Goal: Information Seeking & Learning: Check status

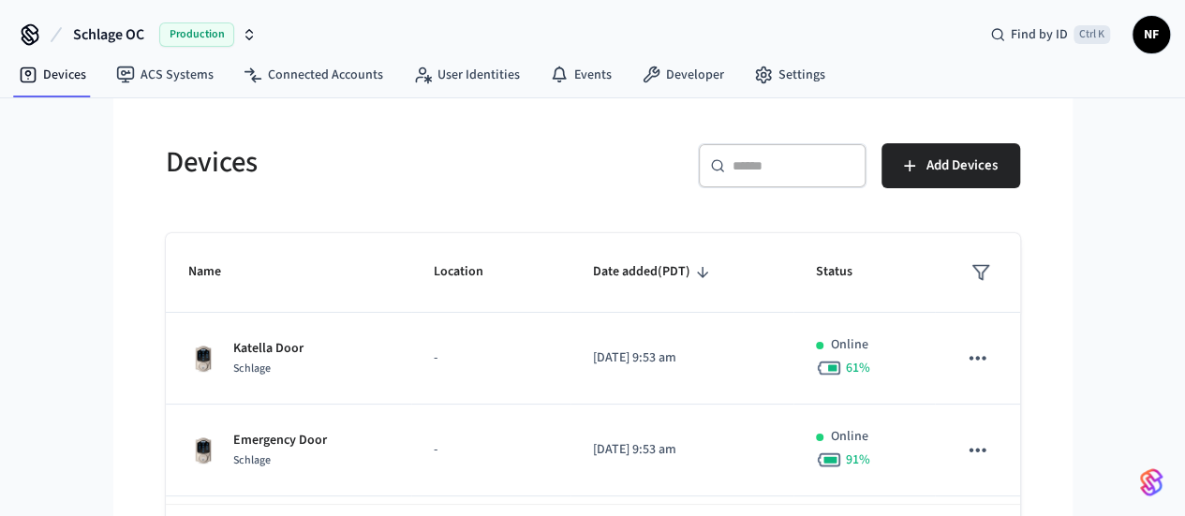
click at [107, 33] on span "Schlage OC" at bounding box center [108, 34] width 71 height 22
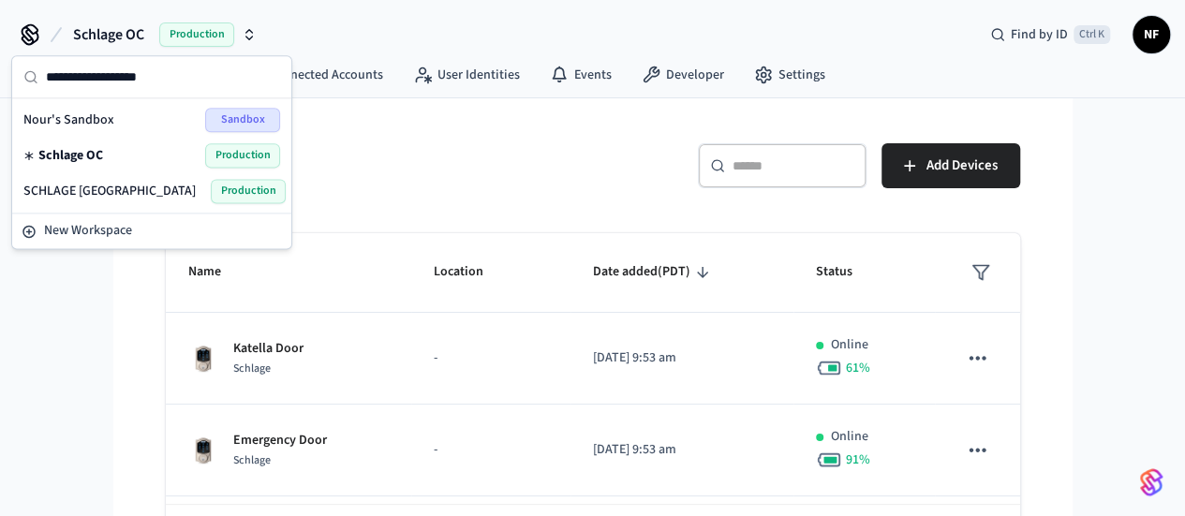
click at [391, 28] on div "Schlage OC Production Find by ID Ctrl K NF" at bounding box center [592, 27] width 1185 height 54
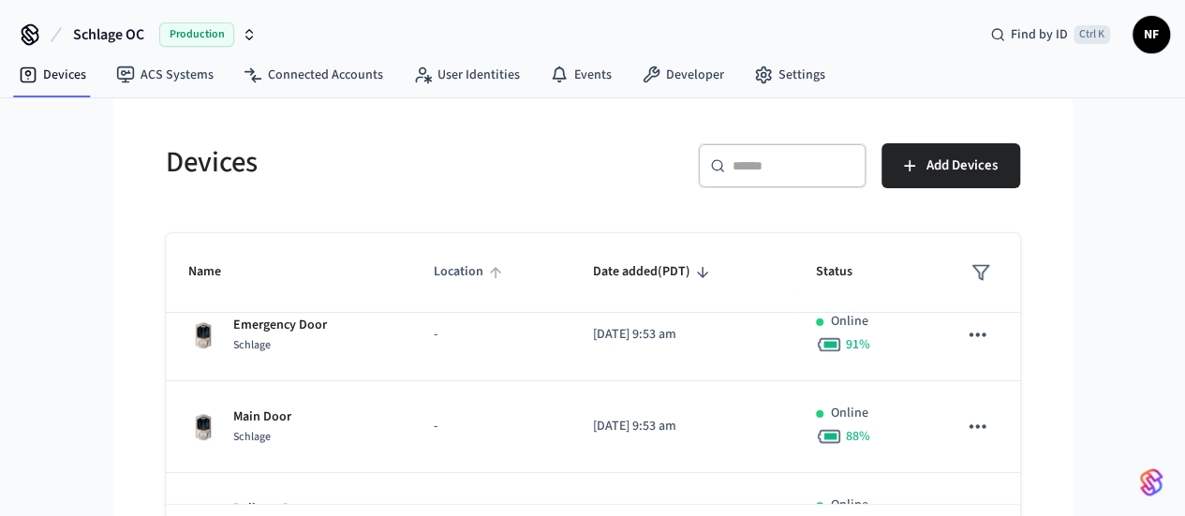
scroll to position [126, 0]
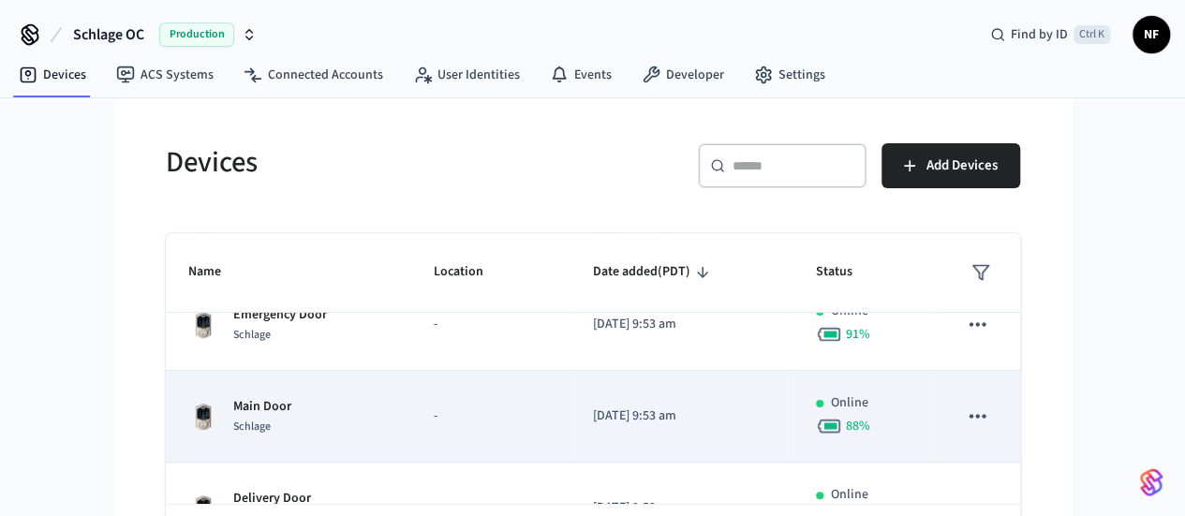
click at [233, 404] on p "Main Door" at bounding box center [262, 407] width 58 height 20
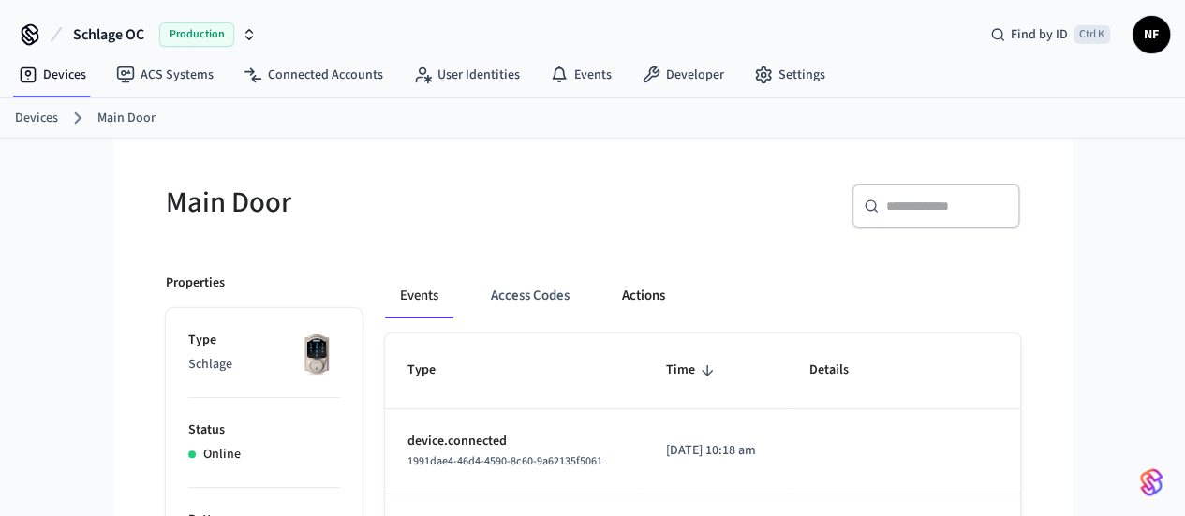
click at [607, 293] on button "Actions" at bounding box center [643, 295] width 73 height 45
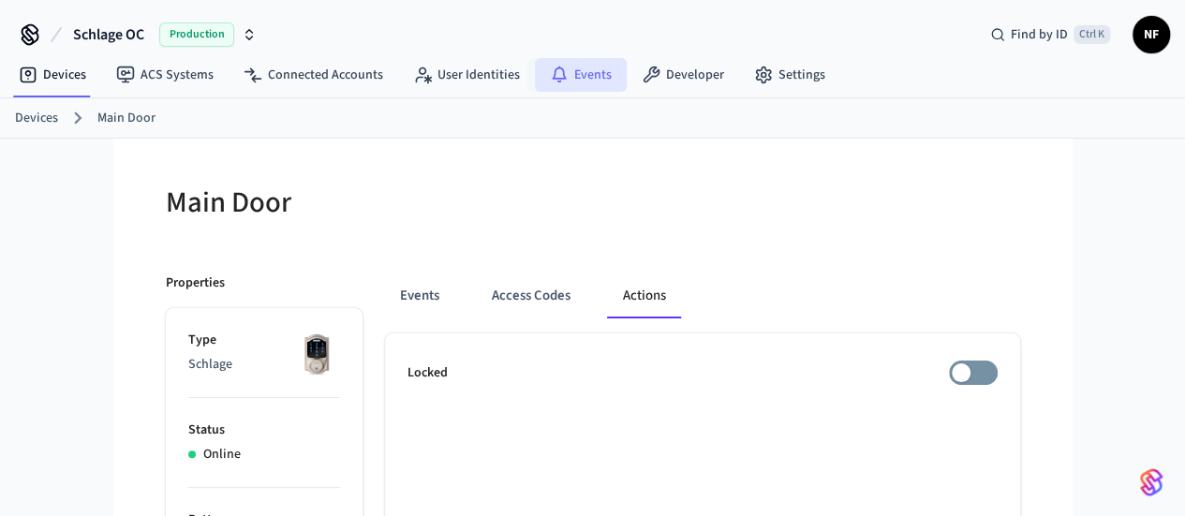
click at [564, 66] on link "Events" at bounding box center [581, 75] width 92 height 34
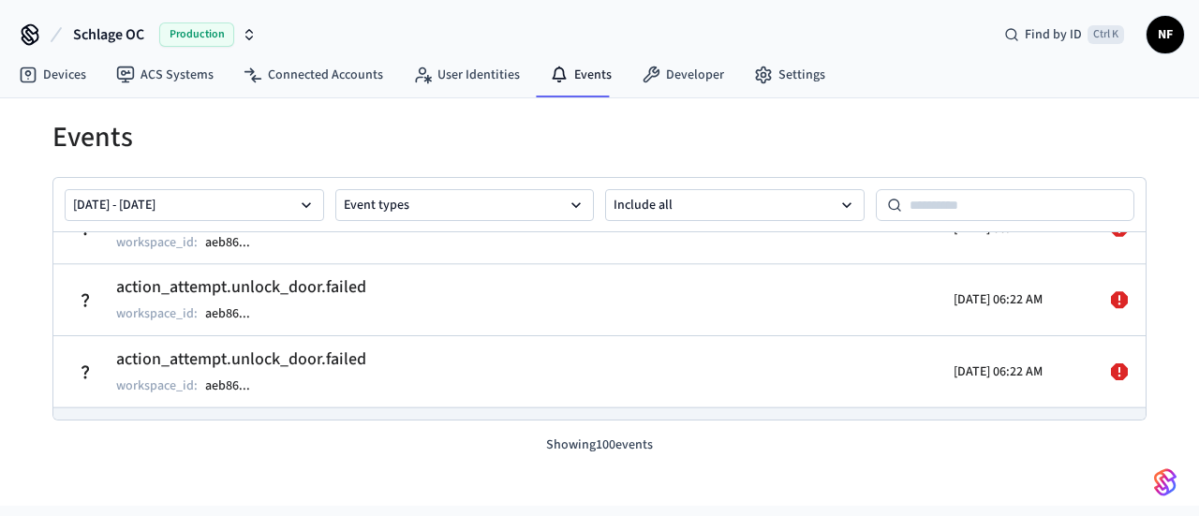
scroll to position [399, 0]
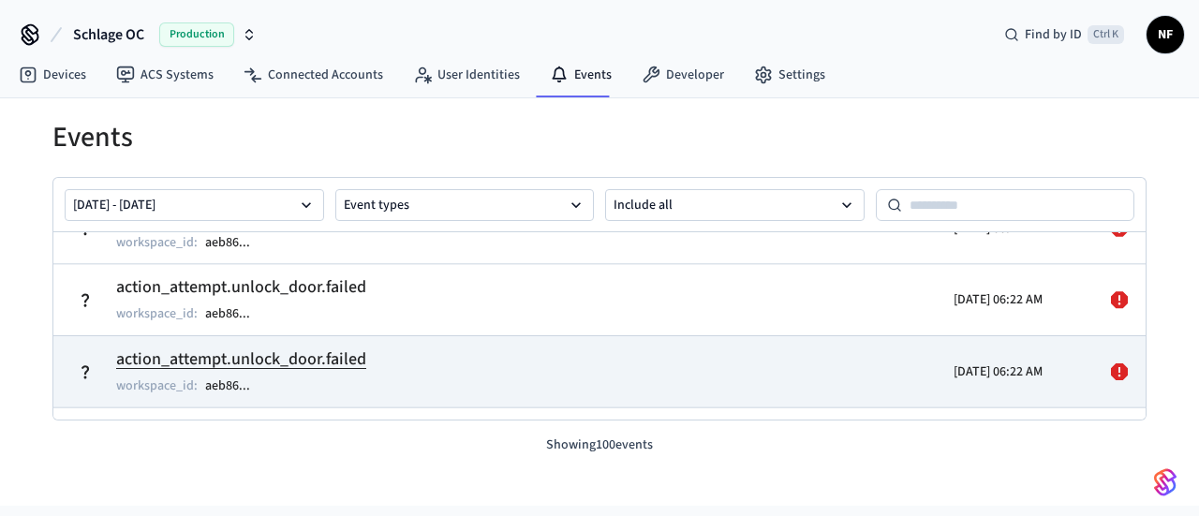
click at [431, 358] on td "action_attempt.unlock_door.failed workspace_id : aeb86 ..." at bounding box center [422, 372] width 708 height 52
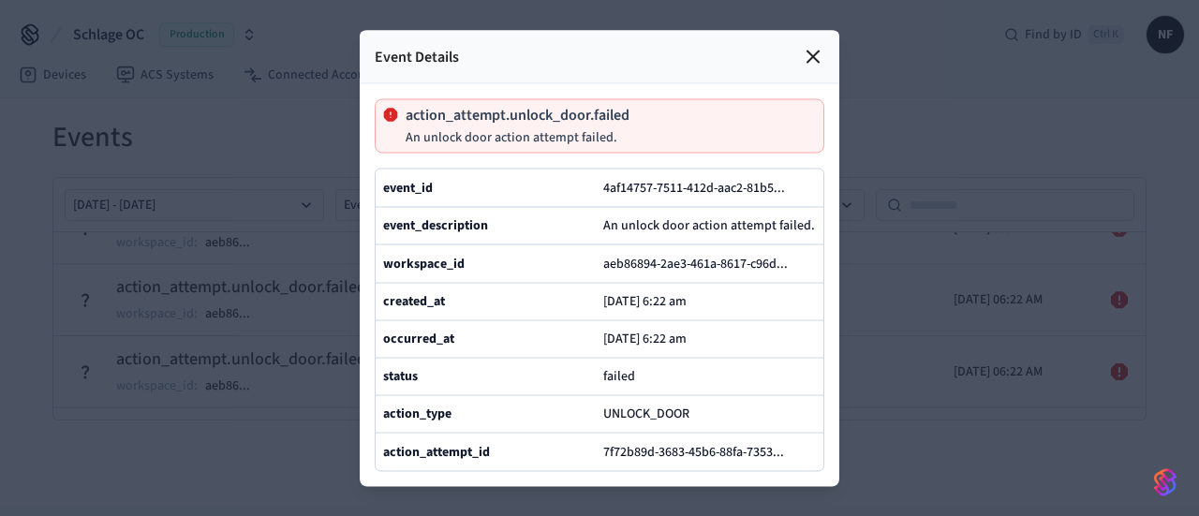
click at [809, 45] on icon at bounding box center [813, 56] width 22 height 22
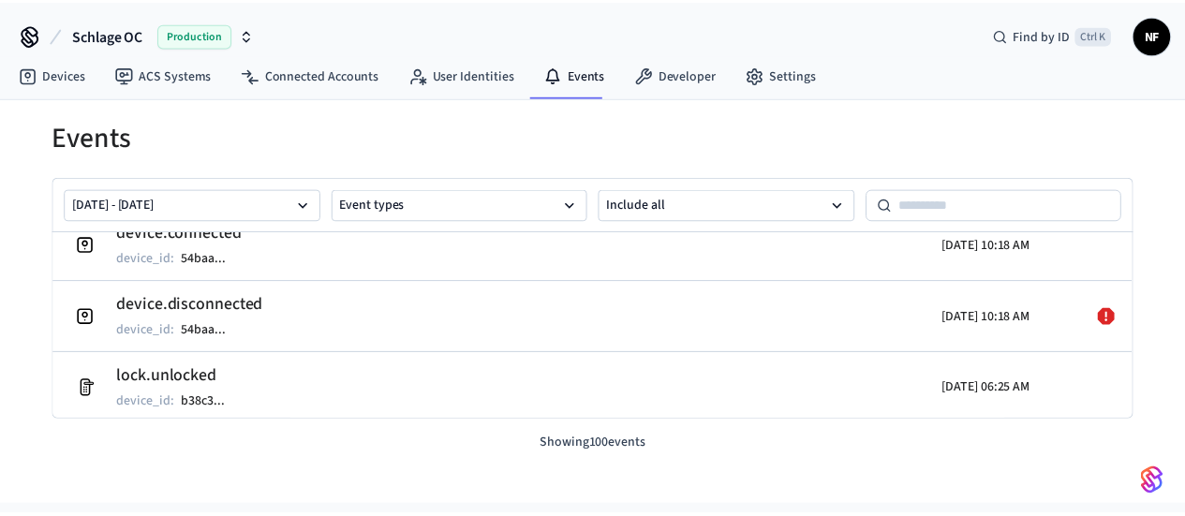
scroll to position [0, 0]
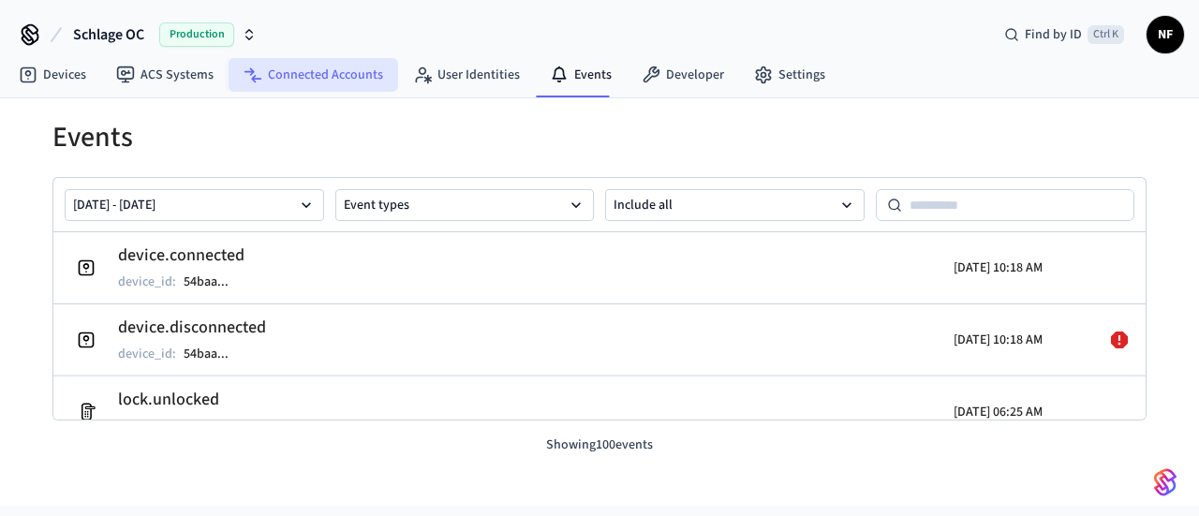
click at [279, 66] on link "Connected Accounts" at bounding box center [314, 75] width 170 height 34
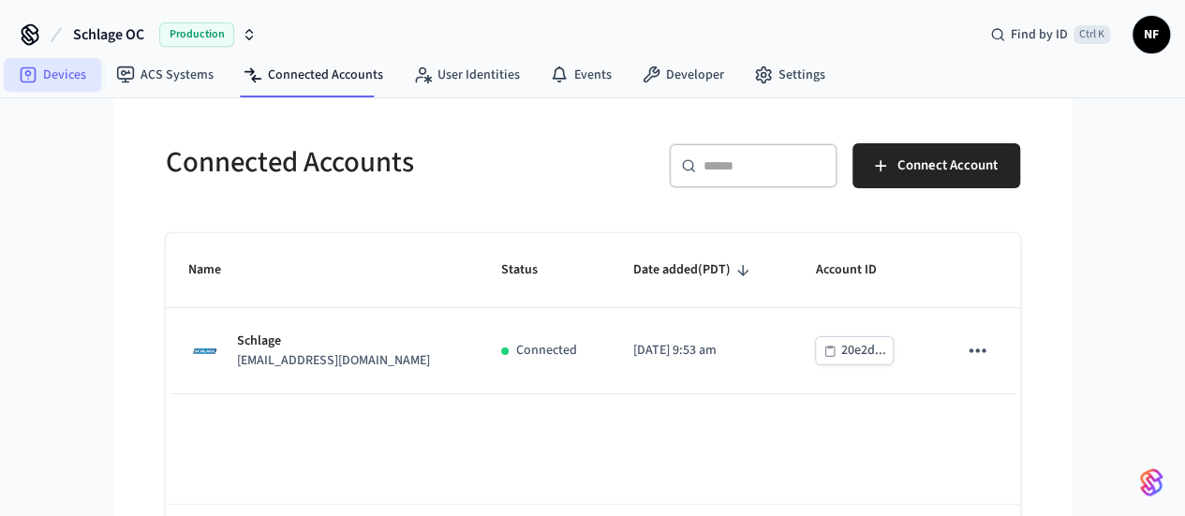
click at [60, 72] on link "Devices" at bounding box center [52, 75] width 97 height 34
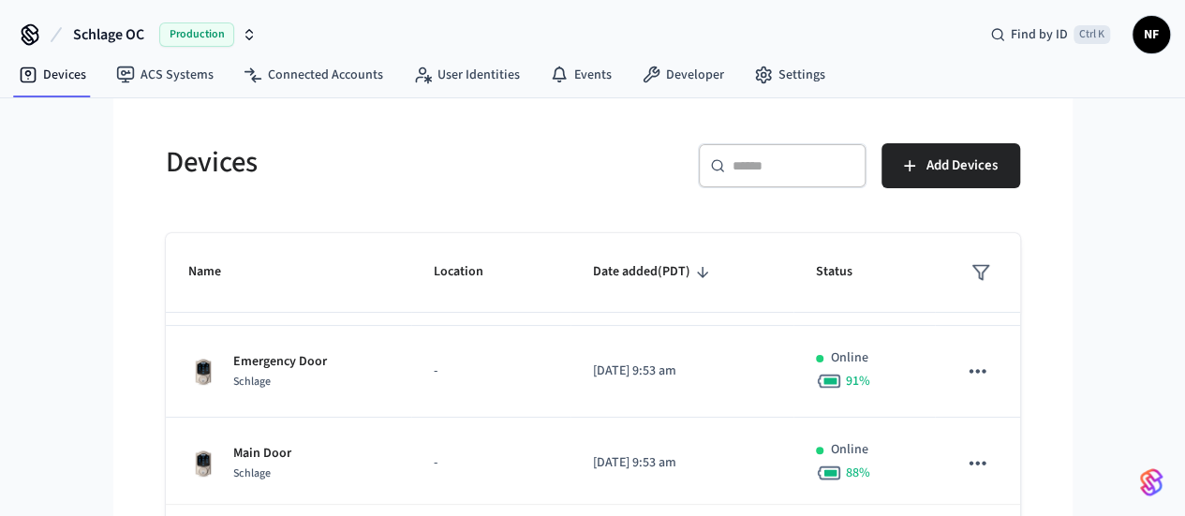
scroll to position [80, 0]
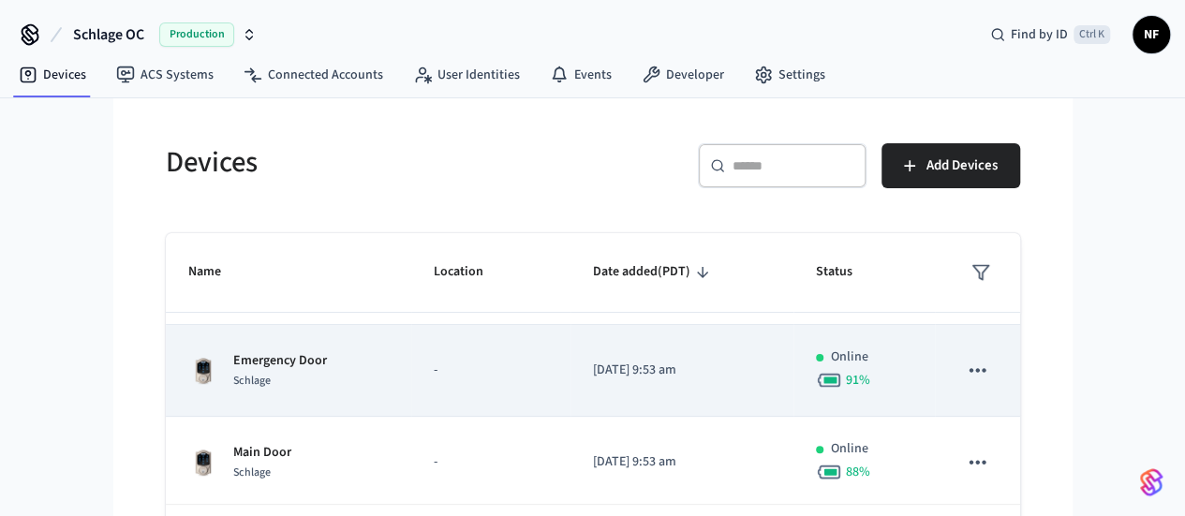
click at [233, 363] on p "Emergency Door" at bounding box center [280, 361] width 94 height 20
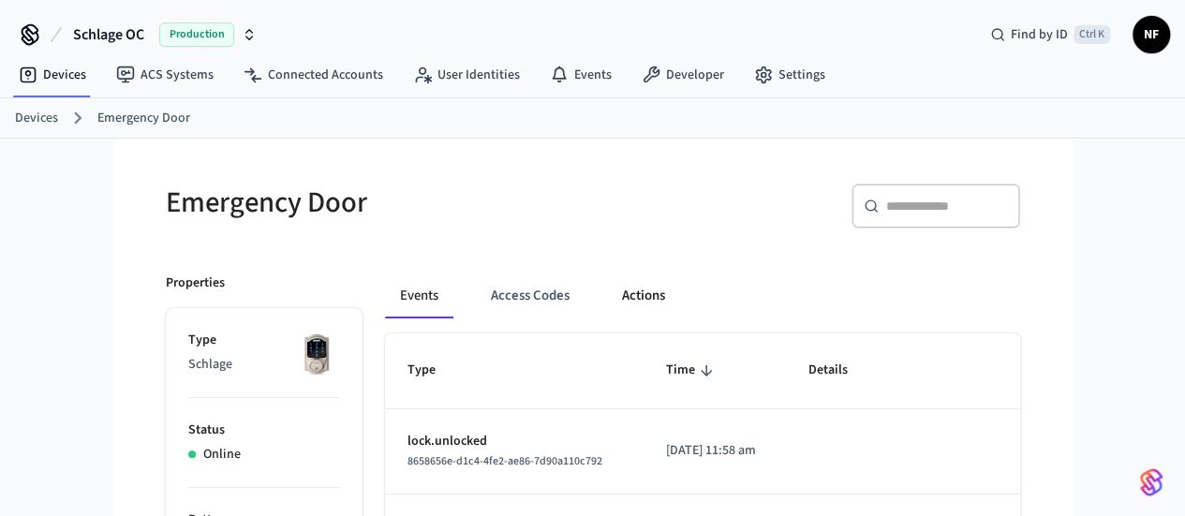
click at [607, 295] on button "Actions" at bounding box center [643, 295] width 73 height 45
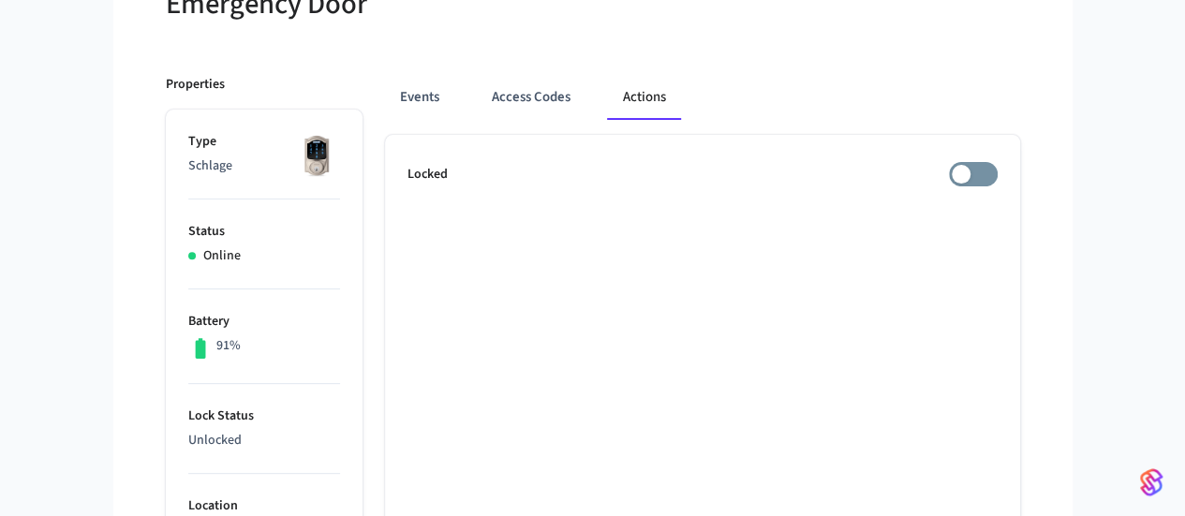
scroll to position [268, 0]
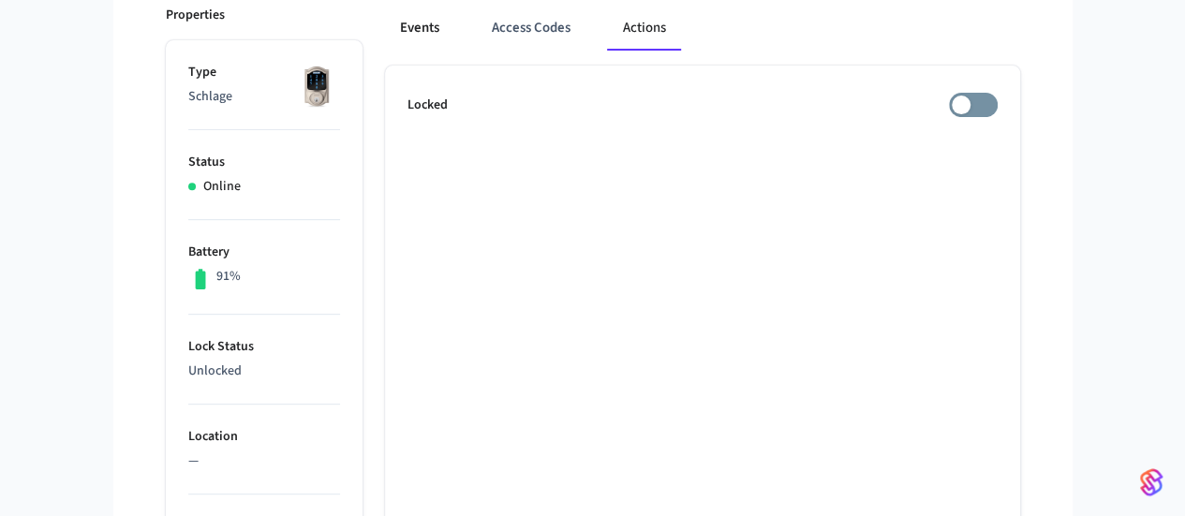
click at [385, 16] on button "Events" at bounding box center [419, 28] width 69 height 45
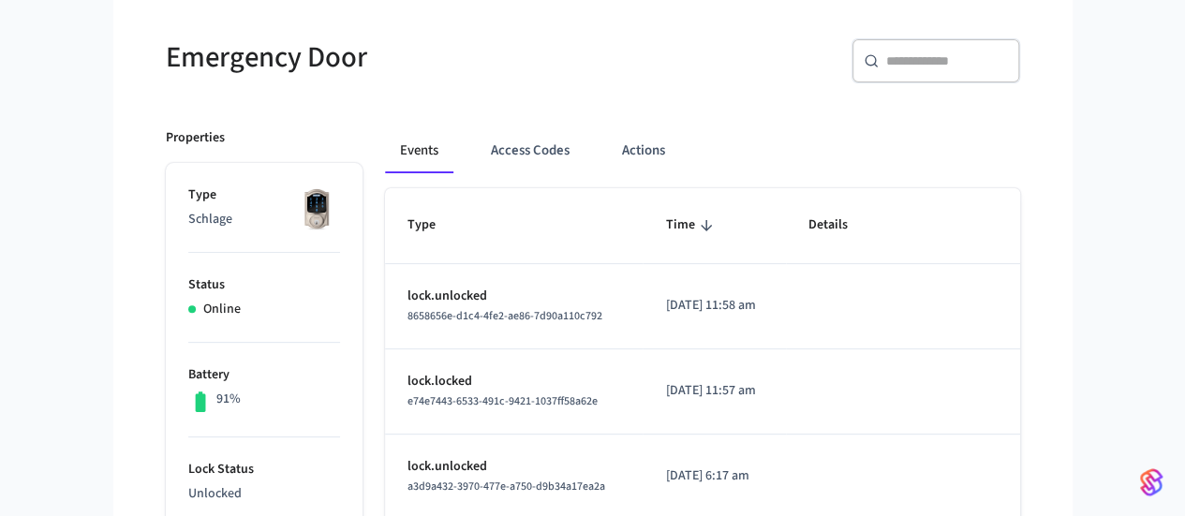
scroll to position [0, 0]
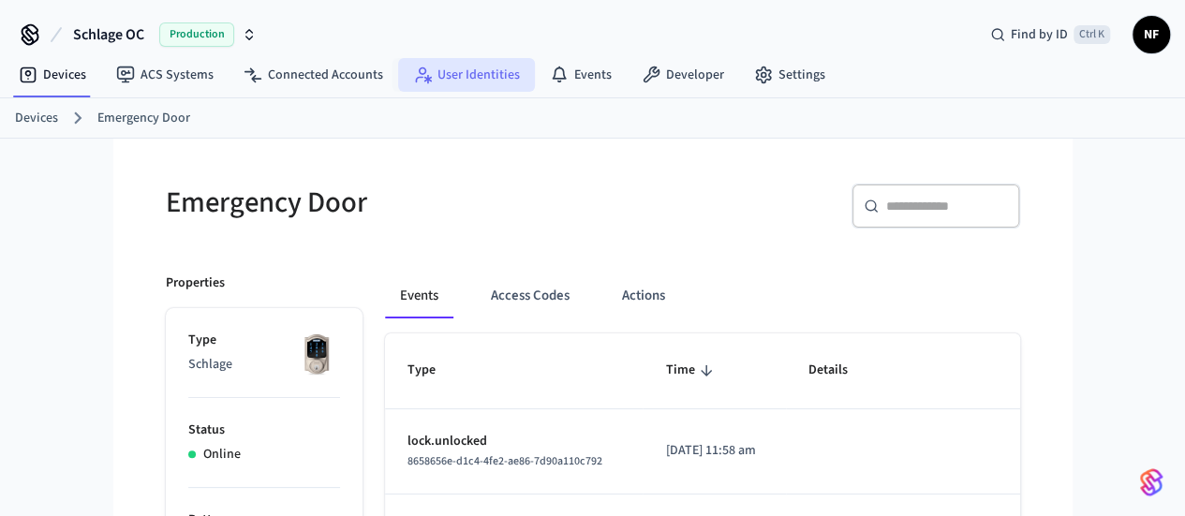
click at [474, 85] on link "User Identities" at bounding box center [466, 75] width 137 height 34
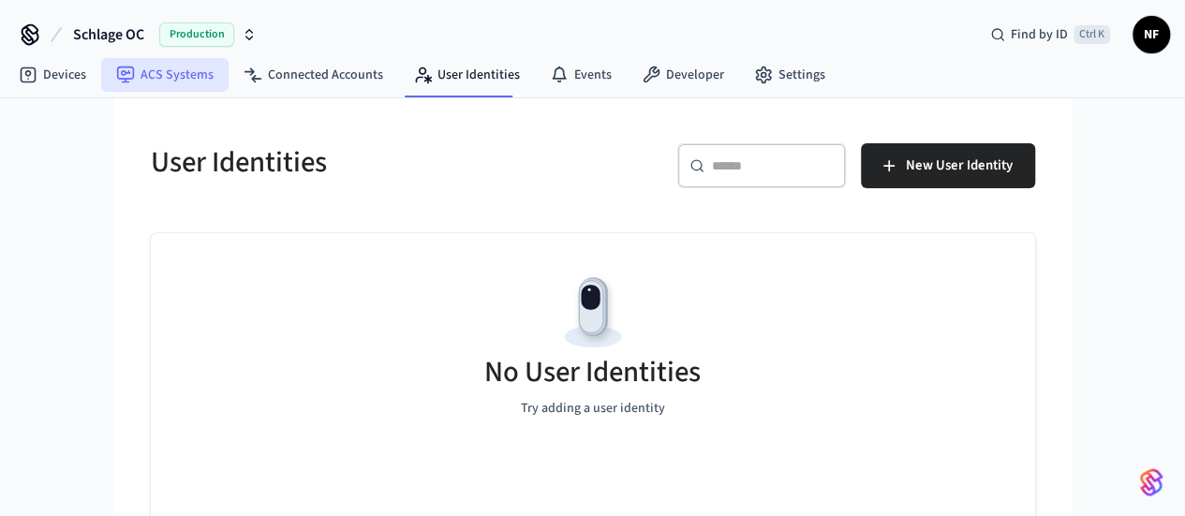
click at [184, 70] on link "ACS Systems" at bounding box center [164, 75] width 127 height 34
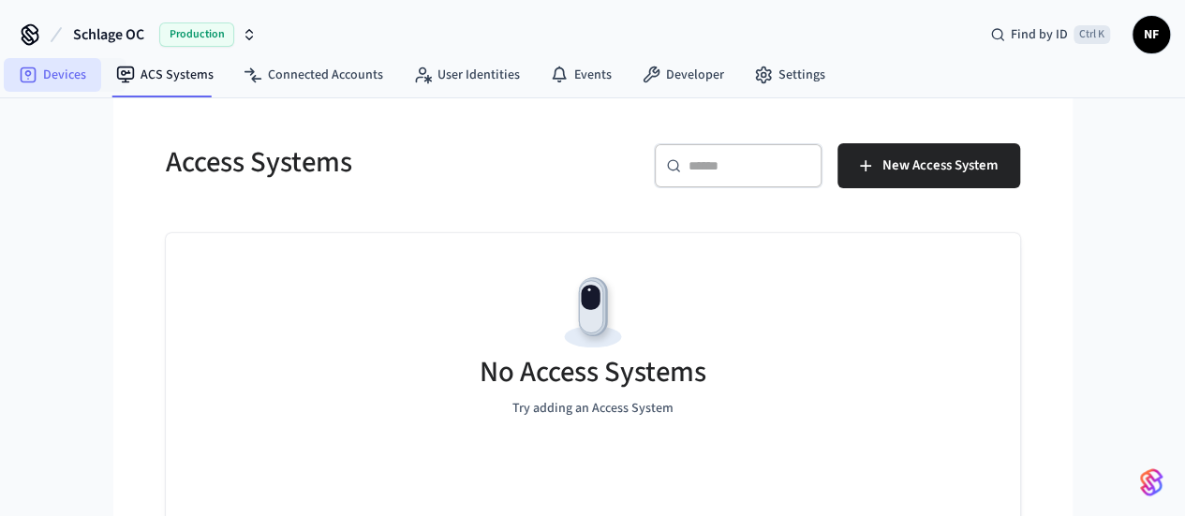
click at [51, 70] on link "Devices" at bounding box center [52, 75] width 97 height 34
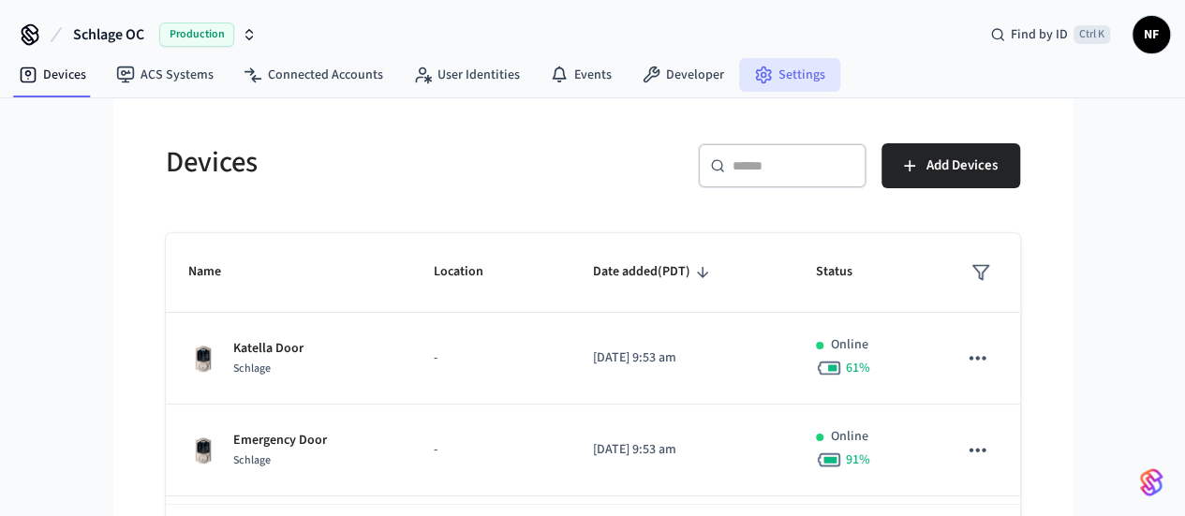
click at [772, 87] on link "Settings" at bounding box center [789, 75] width 101 height 34
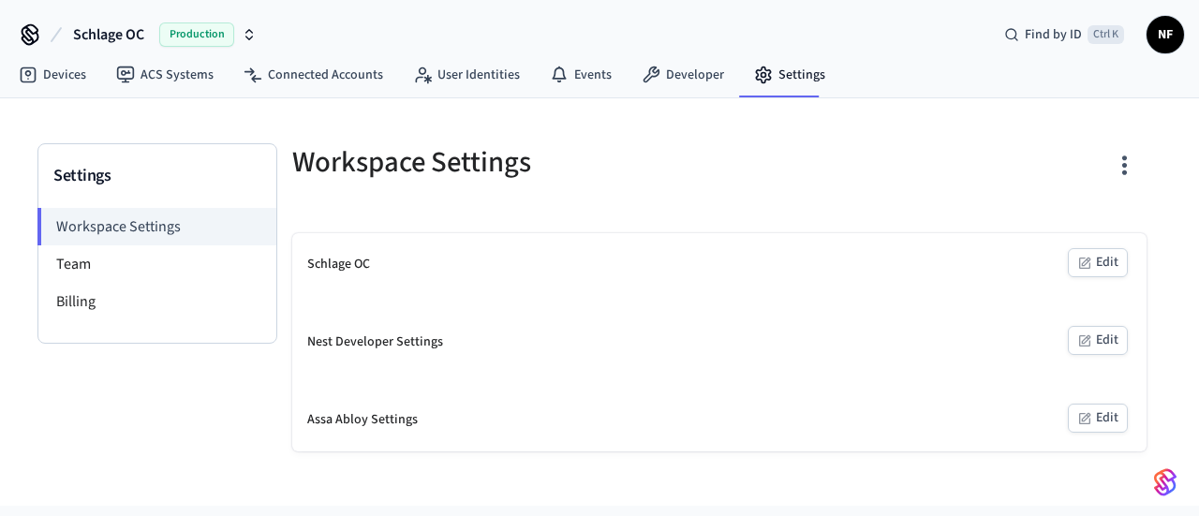
click at [1161, 34] on span "NF" at bounding box center [1165, 35] width 34 height 34
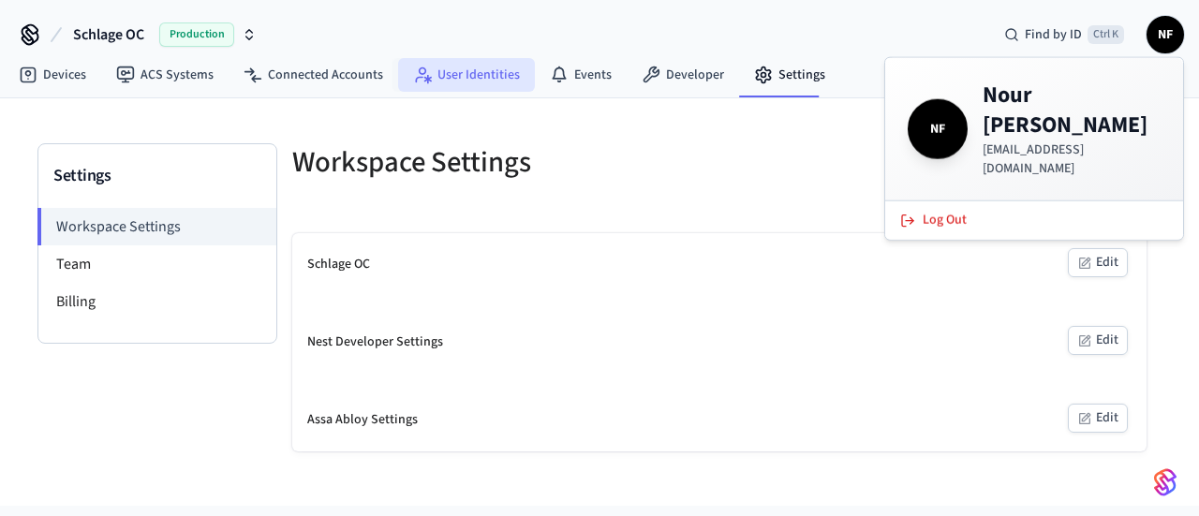
click at [444, 76] on link "User Identities" at bounding box center [466, 75] width 137 height 34
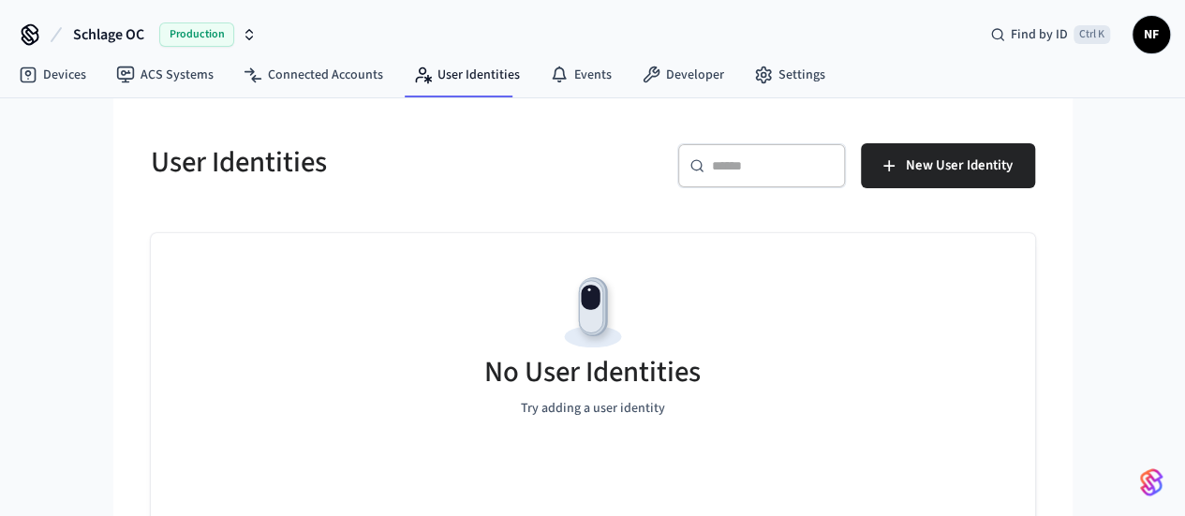
click at [242, 27] on div "Production" at bounding box center [207, 34] width 97 height 24
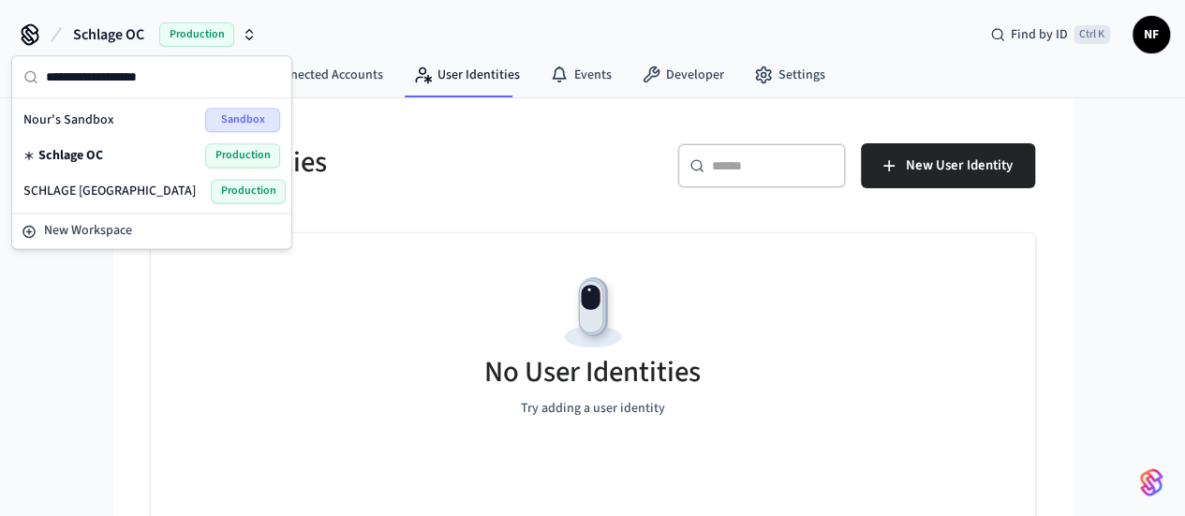
click at [356, 42] on div "Schlage OC Production Find by ID Ctrl K NF" at bounding box center [592, 27] width 1185 height 54
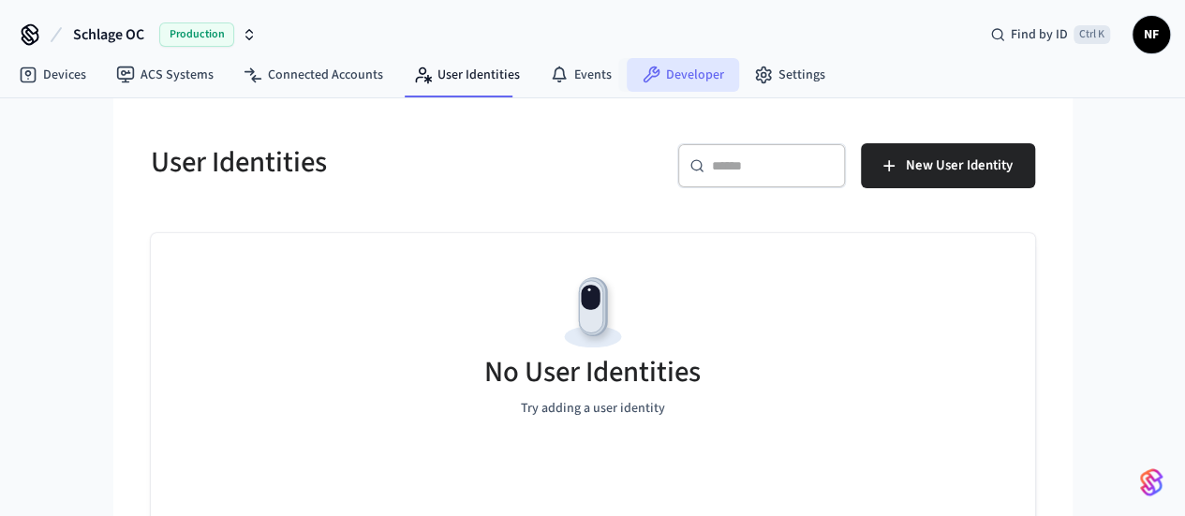
click at [627, 81] on link "Developer" at bounding box center [683, 75] width 112 height 34
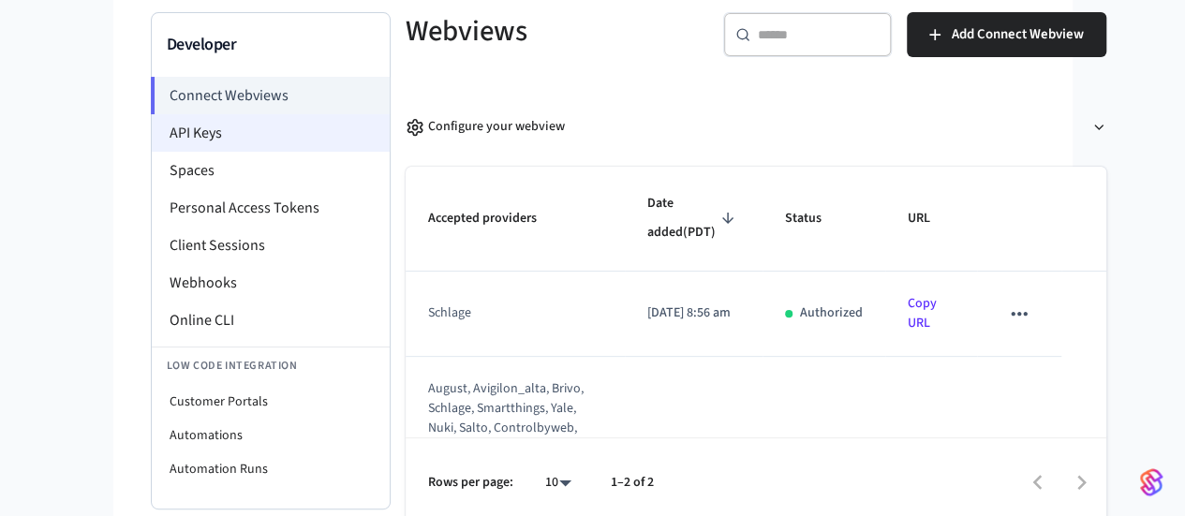
click at [152, 141] on li "API Keys" at bounding box center [271, 132] width 238 height 37
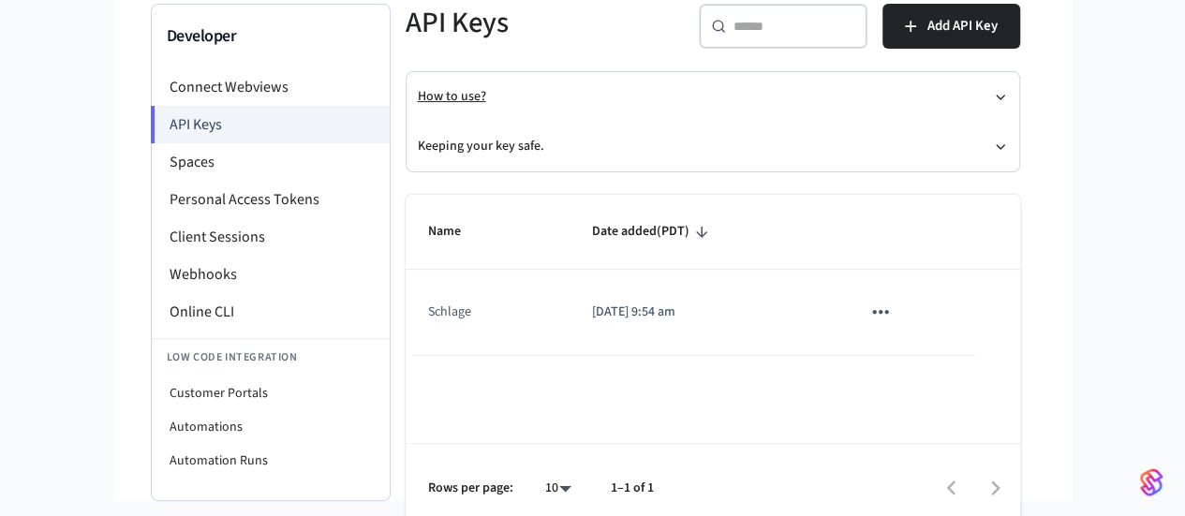
scroll to position [155, 0]
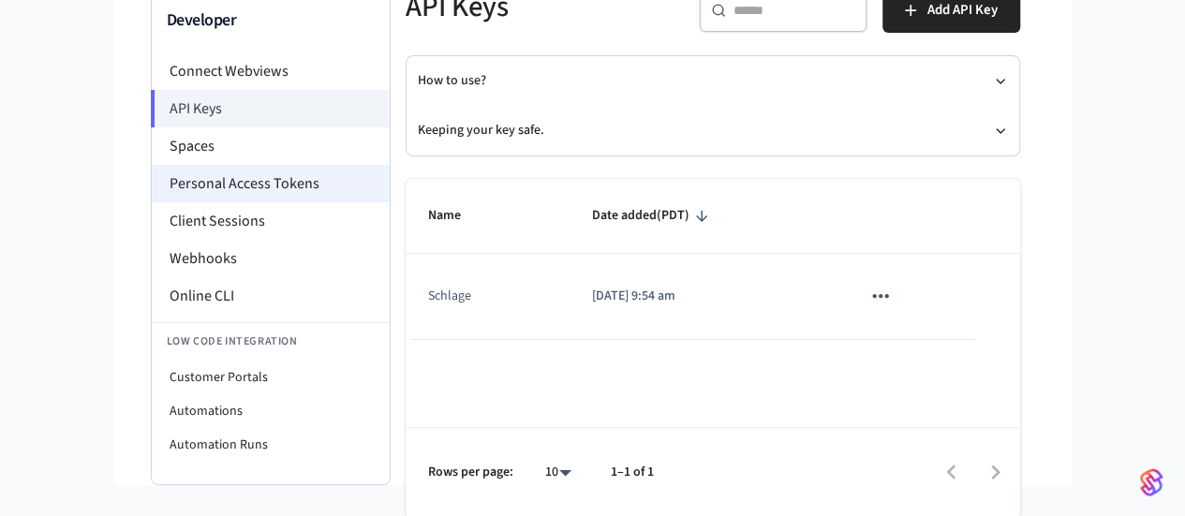
click at [182, 185] on li "Personal Access Tokens" at bounding box center [271, 183] width 238 height 37
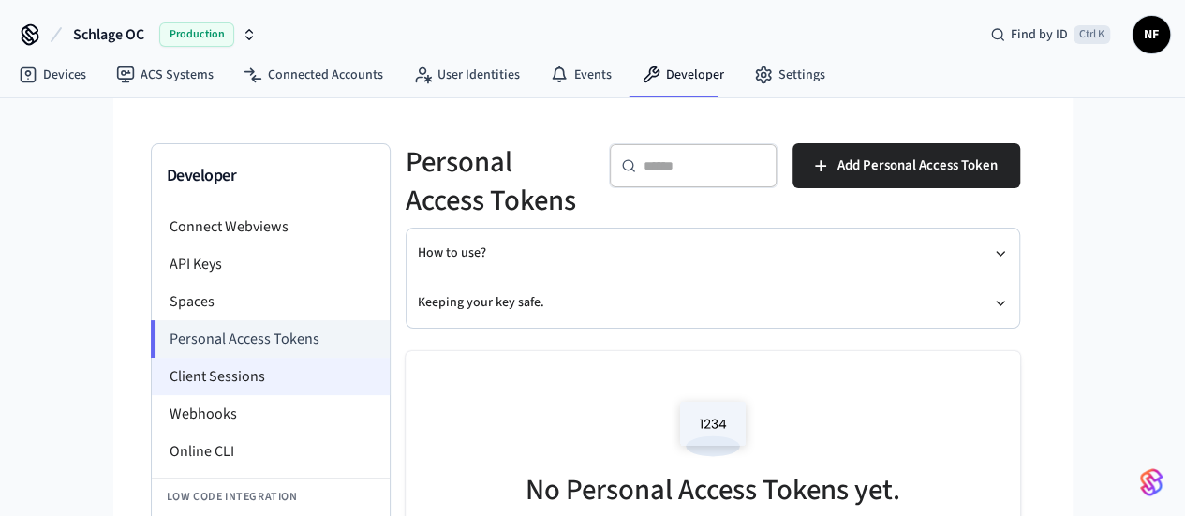
click at [159, 372] on li "Client Sessions" at bounding box center [271, 376] width 238 height 37
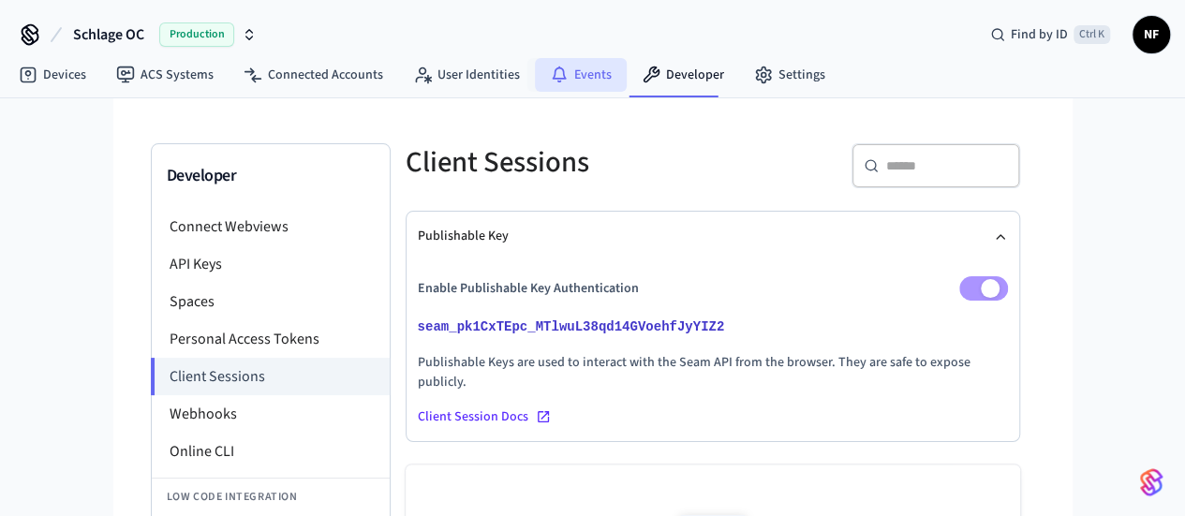
click at [575, 68] on link "Events" at bounding box center [581, 75] width 92 height 34
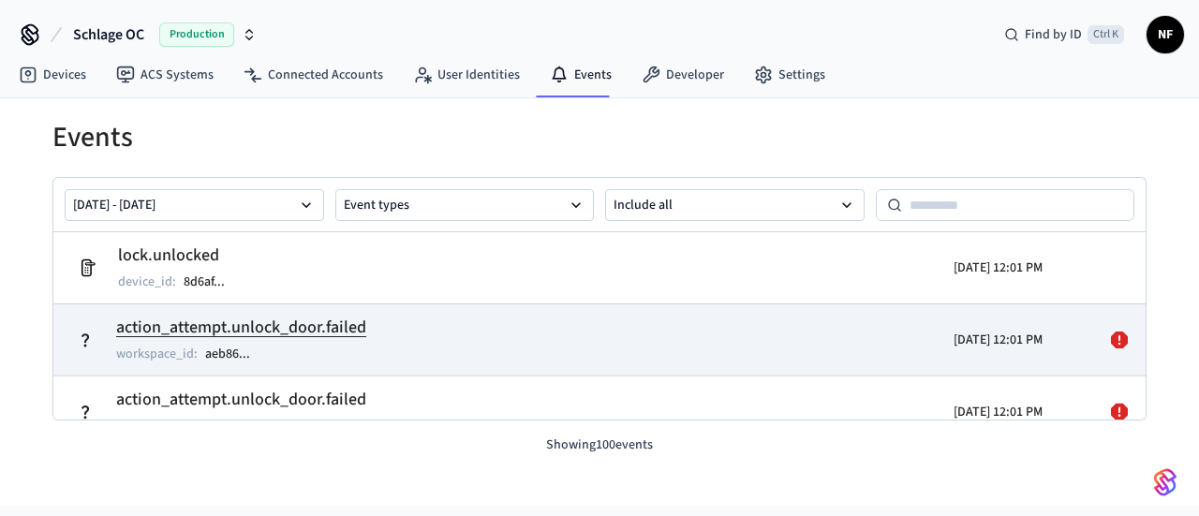
click at [325, 325] on h2 "action_attempt.unlock_door.failed" at bounding box center [241, 328] width 250 height 26
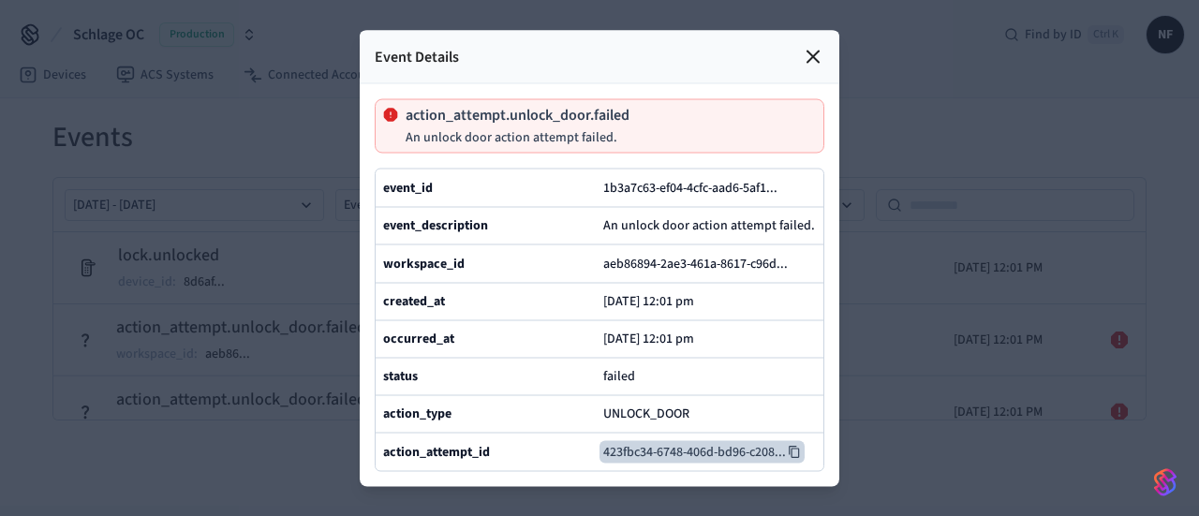
click at [794, 458] on icon at bounding box center [794, 451] width 13 height 13
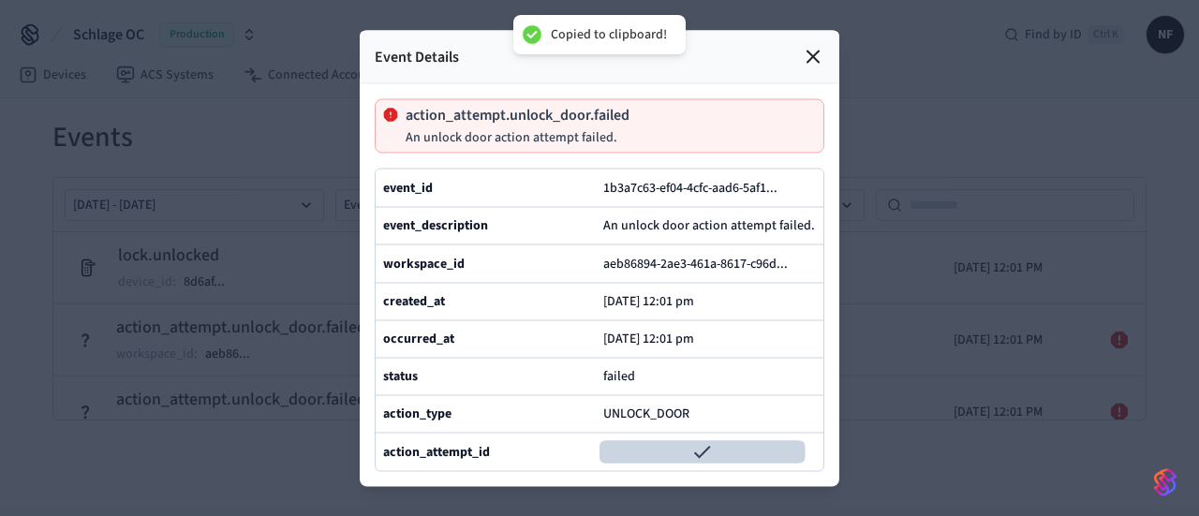
click at [981, 400] on div at bounding box center [599, 258] width 1199 height 516
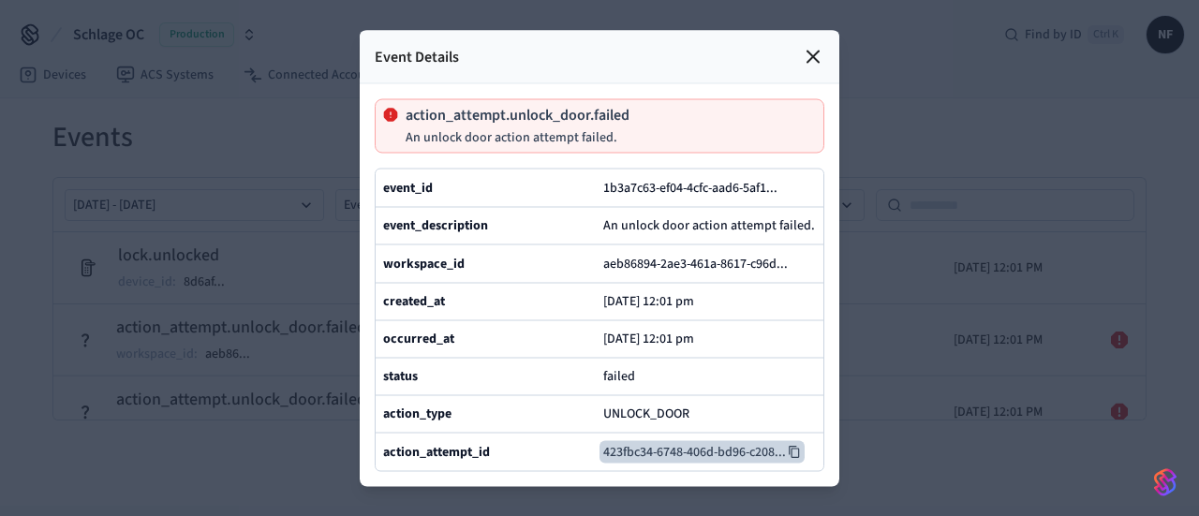
click at [1160, 478] on img "button" at bounding box center [1165, 482] width 22 height 30
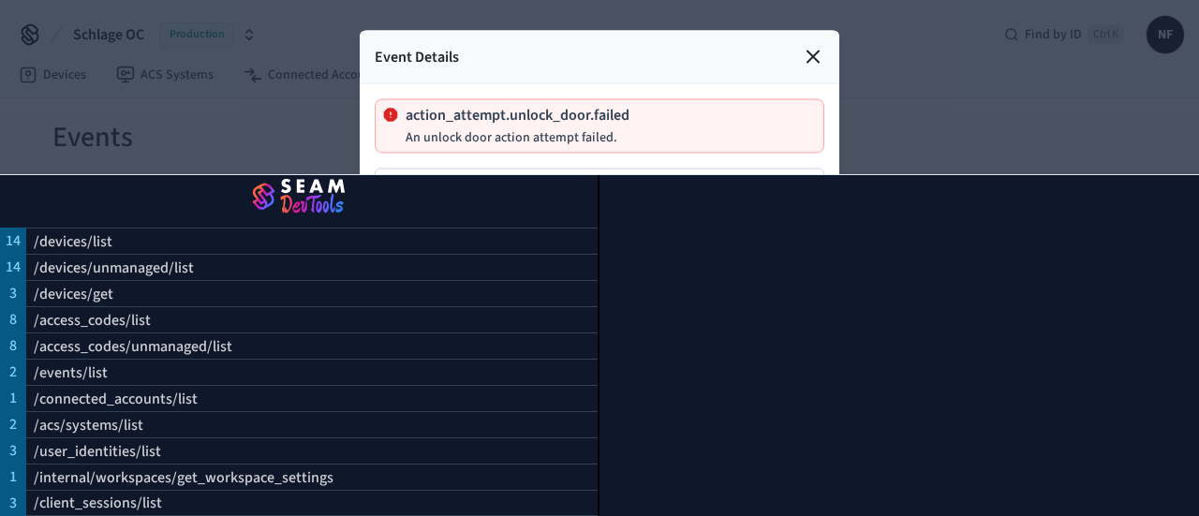
click at [1160, 132] on div at bounding box center [599, 258] width 1199 height 516
click at [814, 45] on icon at bounding box center [813, 56] width 22 height 22
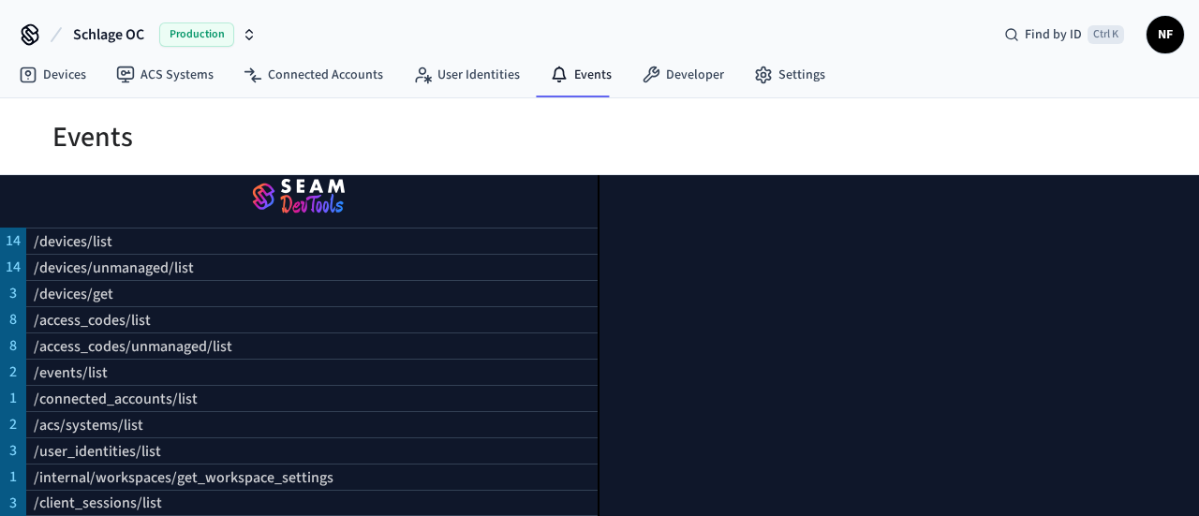
click at [307, 189] on img "button" at bounding box center [298, 197] width 553 height 52
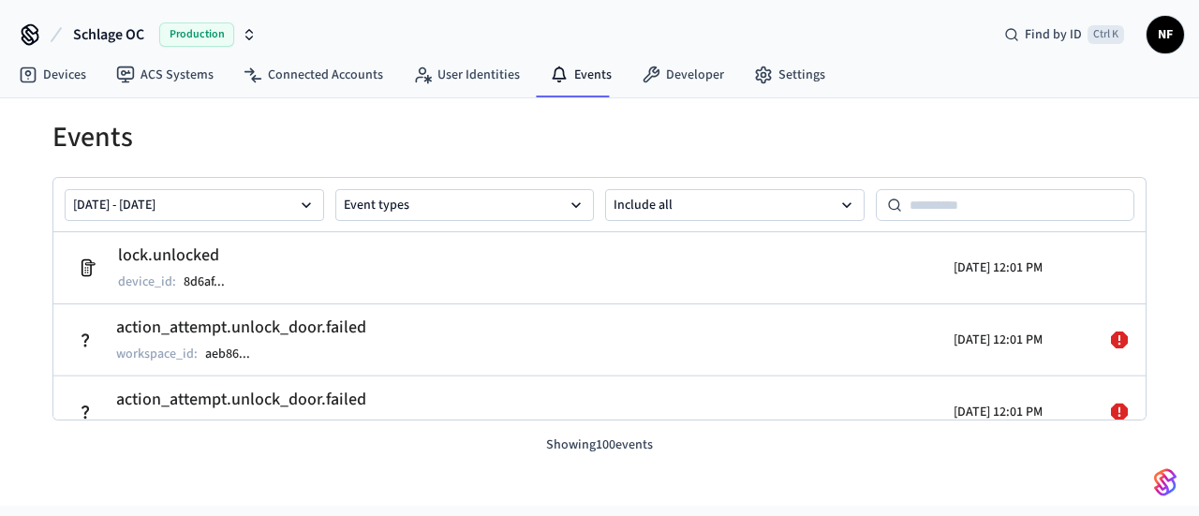
click at [1156, 40] on span "NF" at bounding box center [1165, 35] width 34 height 34
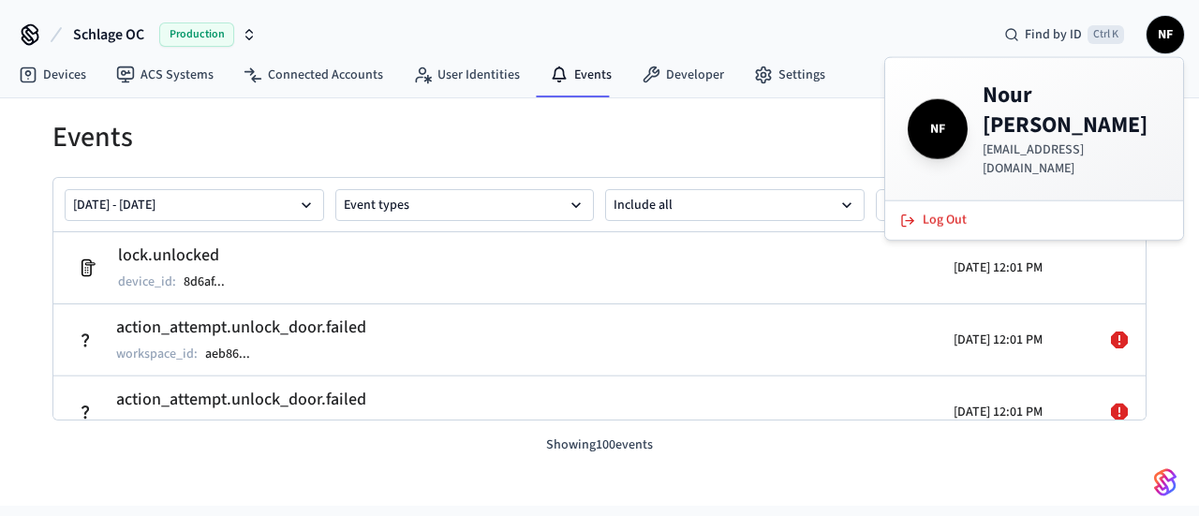
click at [1050, 140] on p "[EMAIL_ADDRESS][DOMAIN_NAME]" at bounding box center [1071, 158] width 178 height 37
click at [757, 122] on h1 "Events" at bounding box center [599, 138] width 1094 height 34
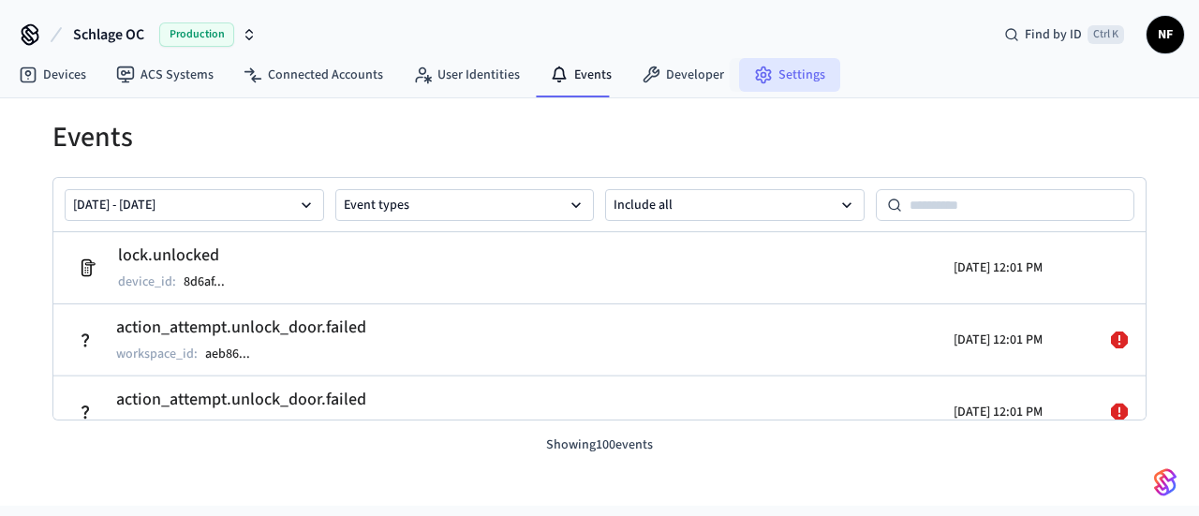
click at [775, 78] on link "Settings" at bounding box center [789, 75] width 101 height 34
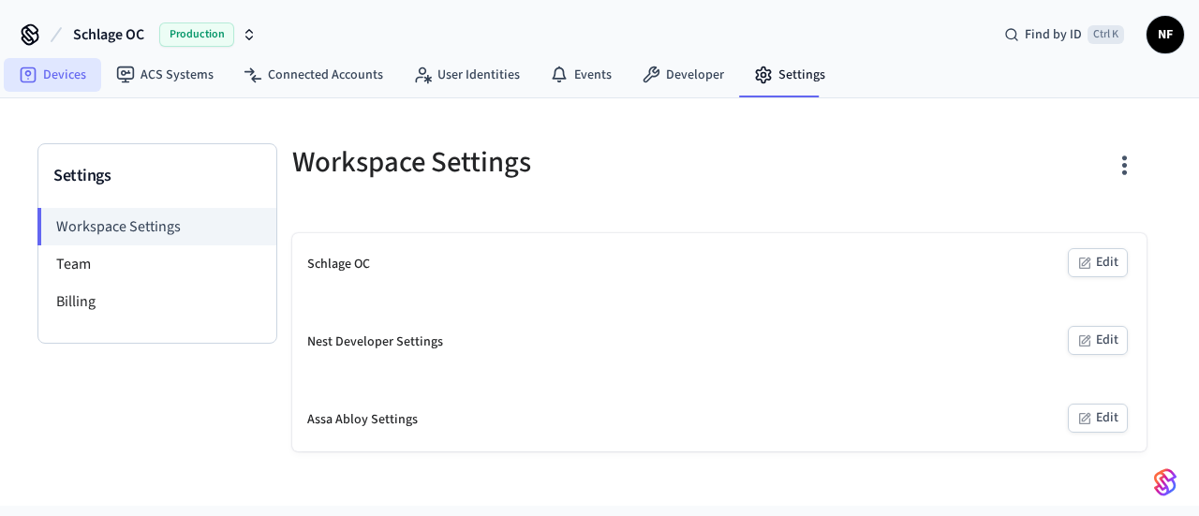
click at [33, 79] on icon at bounding box center [28, 75] width 19 height 19
